Goal: Task Accomplishment & Management: Manage account settings

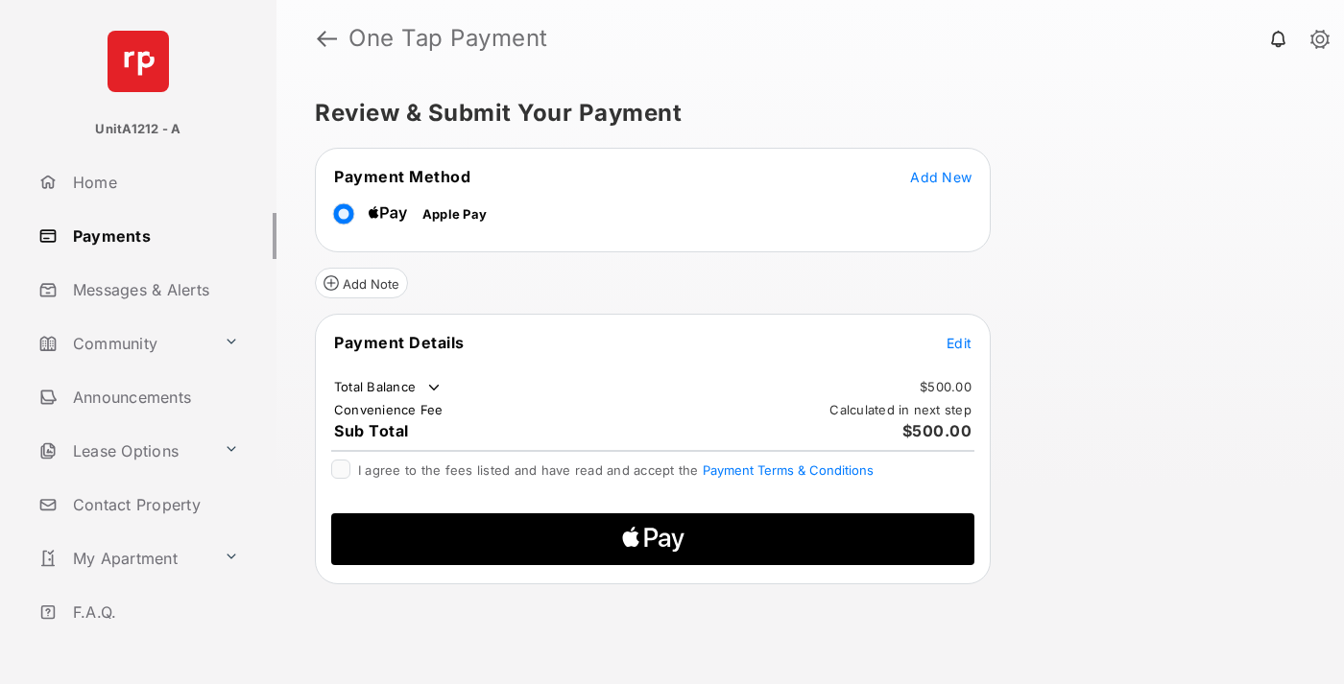
click at [941, 177] on span "Add New" at bounding box center [940, 177] width 61 height 16
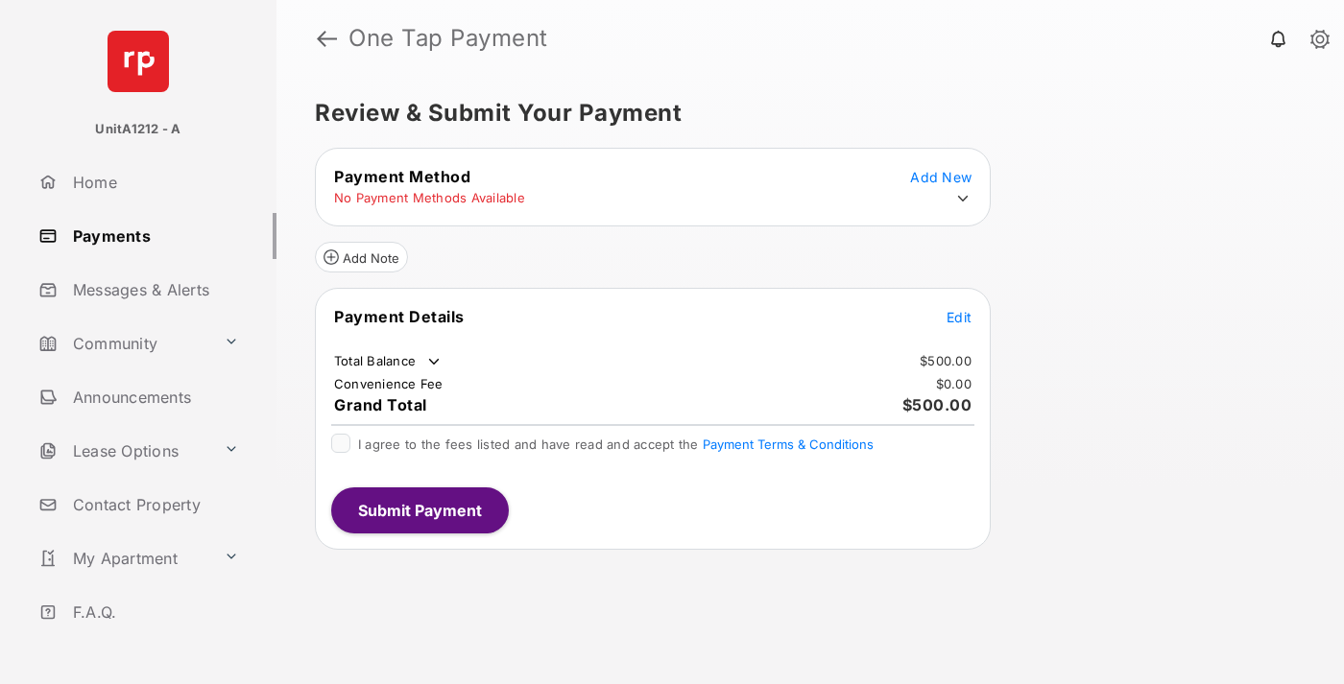
click at [963, 199] on icon at bounding box center [962, 198] width 17 height 17
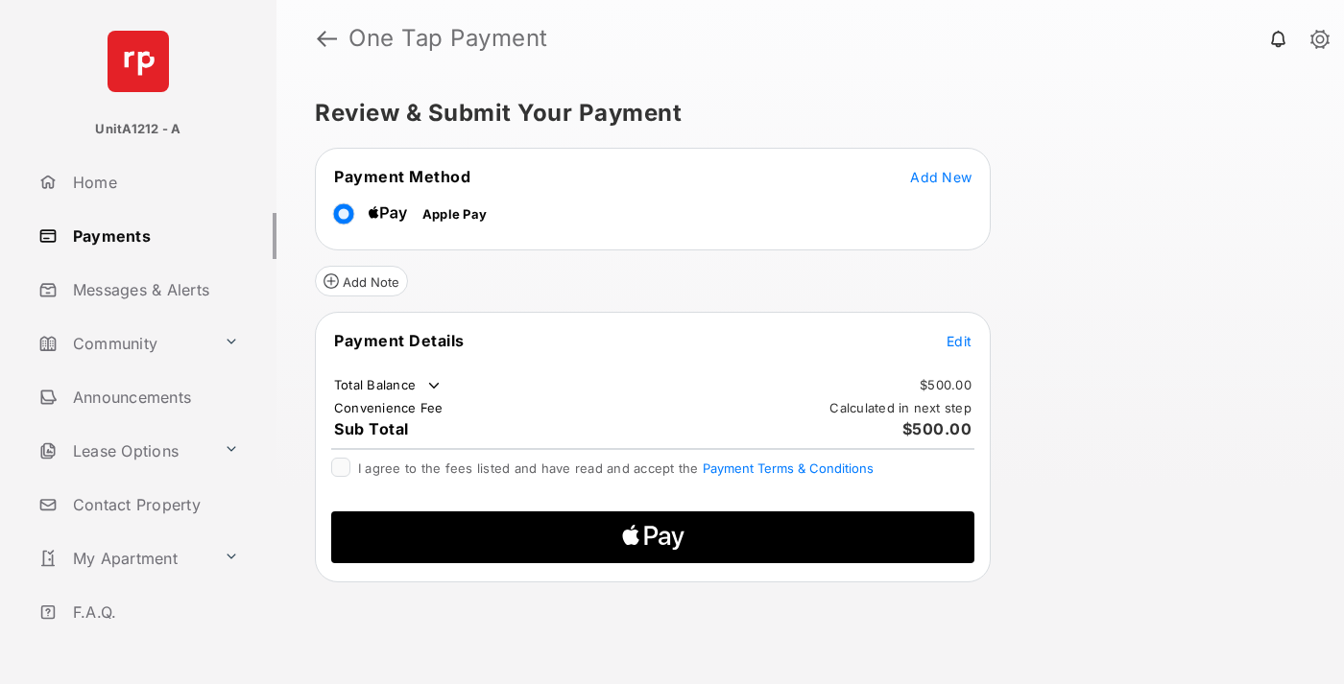
click at [959, 341] on span "Edit" at bounding box center [958, 341] width 25 height 16
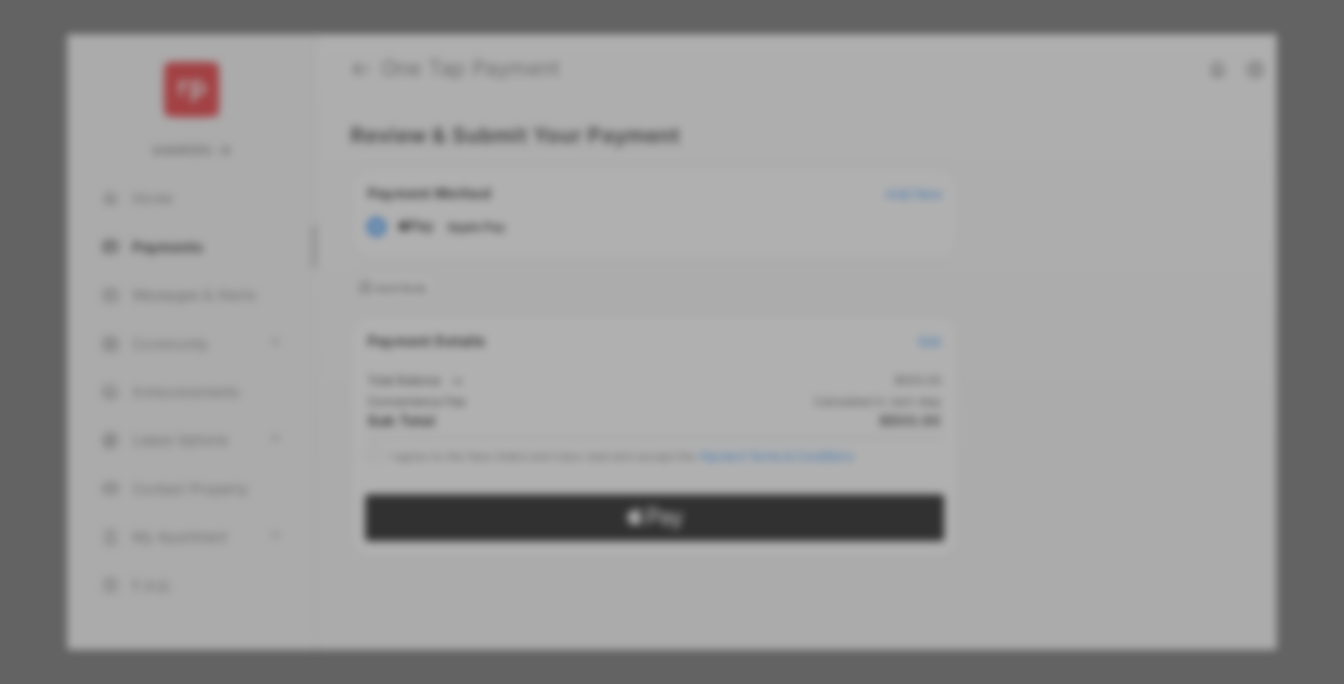
click at [636, 350] on div "Other Amount" at bounding box center [636, 355] width 311 height 33
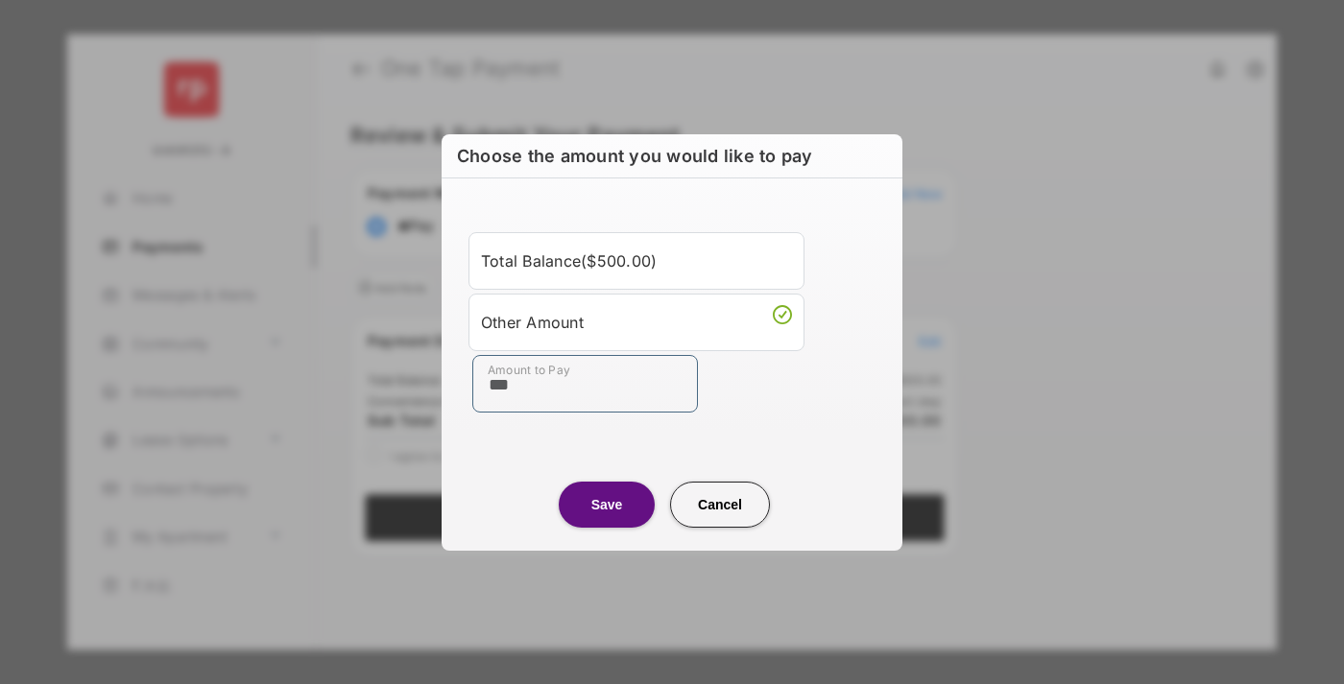
type input "***"
click at [607, 504] on button "Save" at bounding box center [607, 505] width 96 height 46
